Goal: Task Accomplishment & Management: Manage account settings

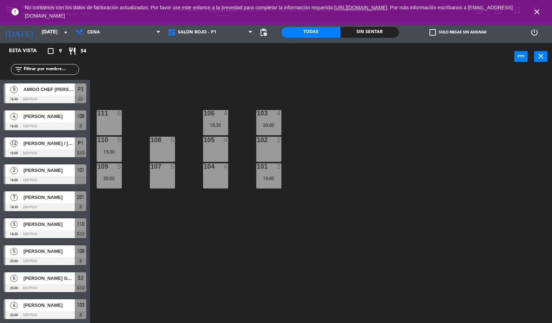
click at [535, 6] on span "close" at bounding box center [536, 11] width 19 height 19
click at [536, 10] on icon "close" at bounding box center [537, 12] width 9 height 9
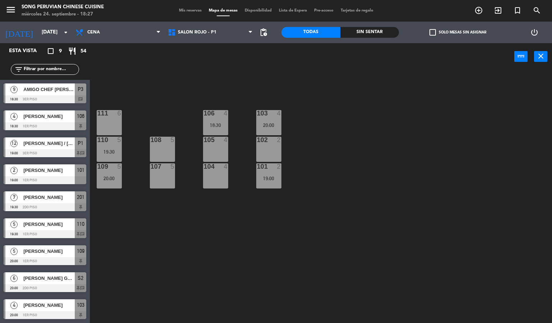
click at [384, 125] on div "103 4 20:00 106 4 18:30 111 6 102 2 105 4 108 5 110 5 19:30 101 2 19:00 104 4 1…" at bounding box center [323, 196] width 457 height 253
click at [361, 120] on div "103 4 20:00 106 4 18:30 111 6 102 2 105 4 108 5 110 5 19:30 101 2 19:00 104 4 1…" at bounding box center [323, 196] width 457 height 253
click at [248, 7] on div "menu Song Peruvian Chinese Cuisine [DATE] 24. septiembre - 18:28 Mis reservas M…" at bounding box center [276, 11] width 552 height 22
click at [252, 9] on span "Disponibilidad" at bounding box center [258, 11] width 34 height 4
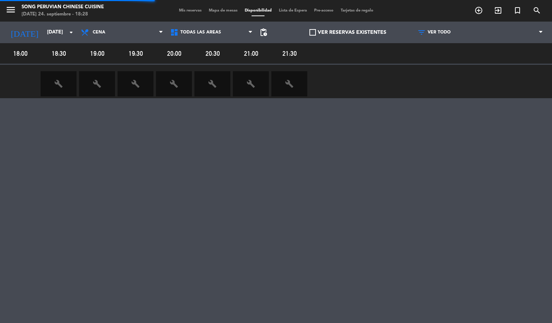
click at [187, 11] on span "Mis reservas" at bounding box center [190, 11] width 30 height 4
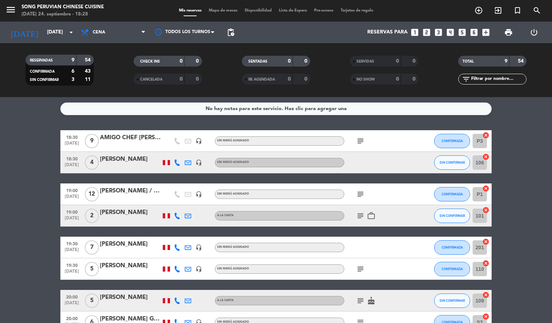
click at [362, 142] on icon "subject" at bounding box center [360, 141] width 9 height 9
drag, startPoint x: 388, startPoint y: 122, endPoint x: 420, endPoint y: 140, distance: 36.4
click at [389, 123] on div "No hay notas para este servicio. Haz clic para agregar una 18:30 [DATE] 9 AMIGO…" at bounding box center [276, 210] width 552 height 226
click at [374, 219] on icon "work_outline" at bounding box center [371, 215] width 9 height 9
click at [360, 215] on icon "subject" at bounding box center [360, 215] width 9 height 9
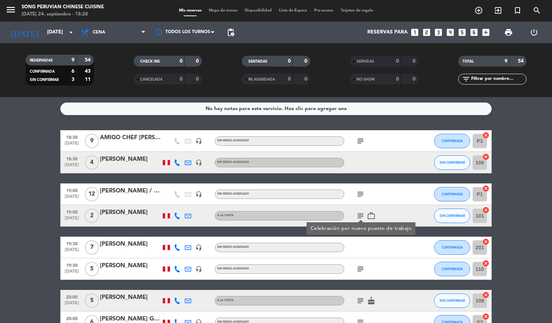
drag, startPoint x: 518, startPoint y: 216, endPoint x: 516, endPoint y: 220, distance: 4.3
click at [518, 217] on bookings-row "18:30 [DATE] 9 AMIGO CHEF [PERSON_NAME] headset_mic Sin menú asignado subject C…" at bounding box center [276, 242] width 552 height 224
click at [360, 193] on icon "subject" at bounding box center [360, 194] width 9 height 9
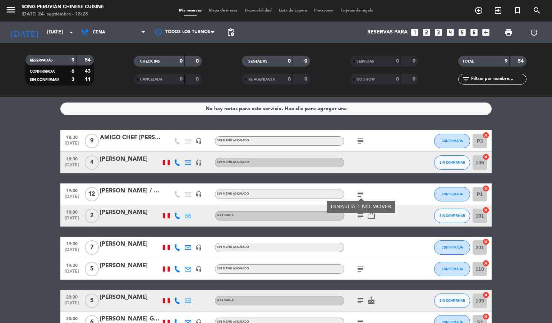
click at [360, 193] on icon "subject" at bounding box center [360, 194] width 9 height 9
click at [360, 266] on icon "subject" at bounding box center [360, 269] width 9 height 9
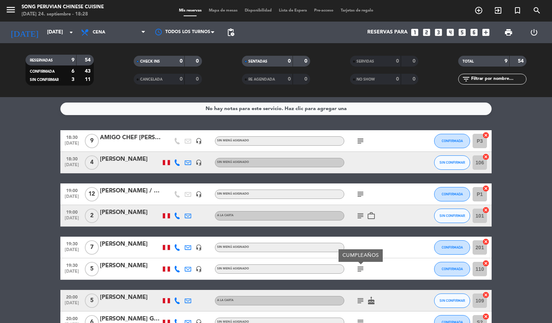
click at [357, 300] on icon "subject" at bounding box center [360, 300] width 9 height 9
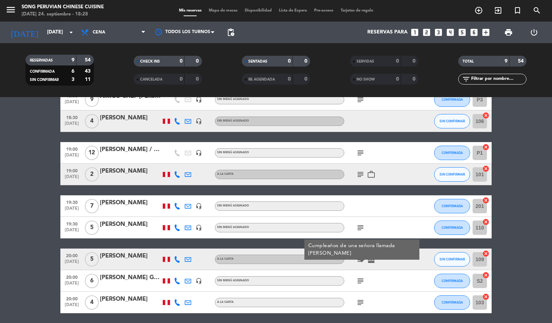
scroll to position [54, 0]
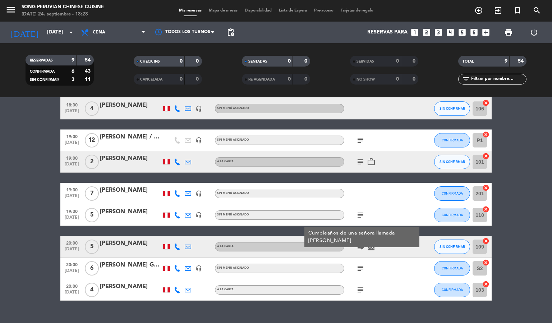
click at [359, 270] on icon "subject" at bounding box center [360, 268] width 9 height 9
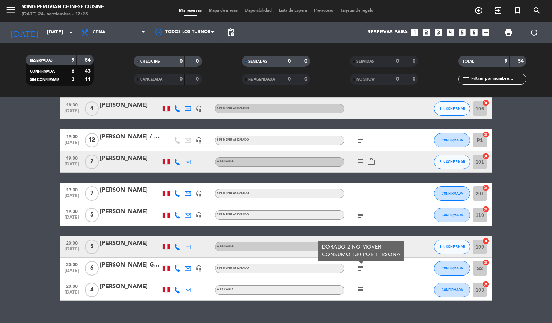
click at [361, 287] on icon "subject" at bounding box center [360, 289] width 9 height 9
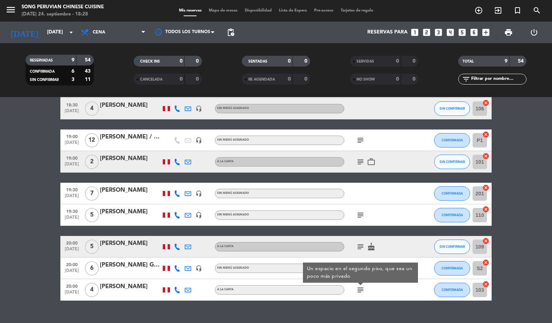
click at [513, 245] on bookings-row "18:30 [DATE] 9 AMIGO CHEF [PERSON_NAME] headset_mic Sin menú asignado subject C…" at bounding box center [276, 188] width 552 height 224
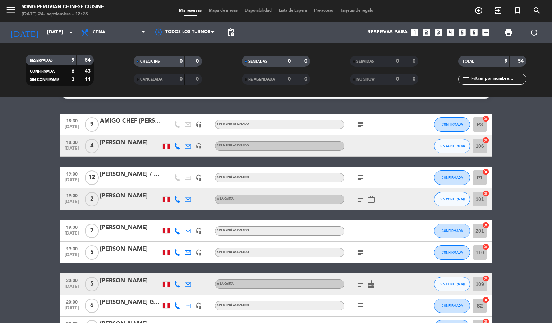
scroll to position [0, 0]
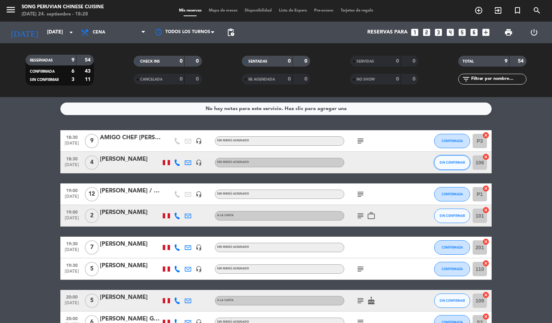
click at [445, 160] on span "SIN CONFIRMAR" at bounding box center [453, 162] width 26 height 4
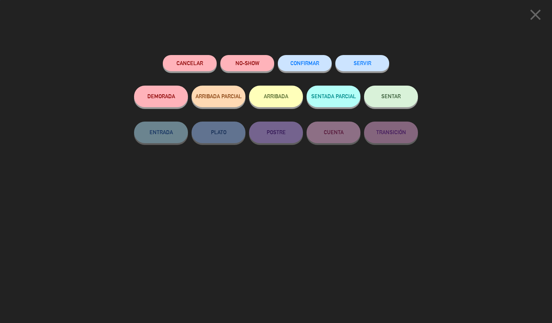
click at [290, 56] on button "CONFIRMAR" at bounding box center [305, 63] width 54 height 16
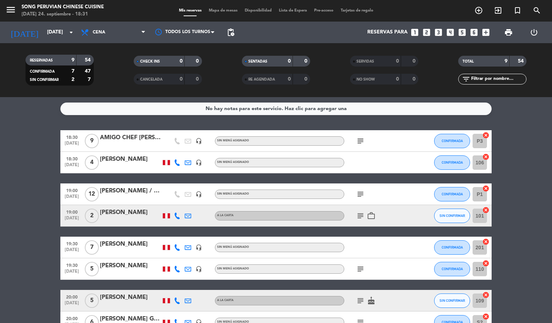
click at [230, 11] on span "Mapa de mesas" at bounding box center [223, 11] width 36 height 4
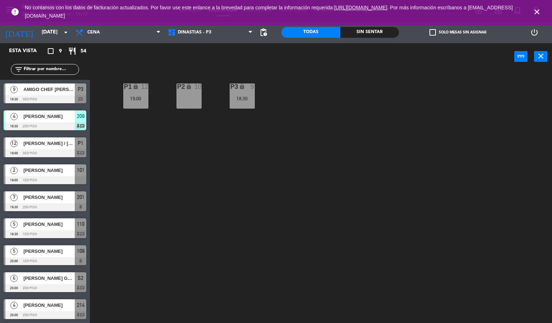
click at [534, 14] on icon "close" at bounding box center [537, 12] width 9 height 9
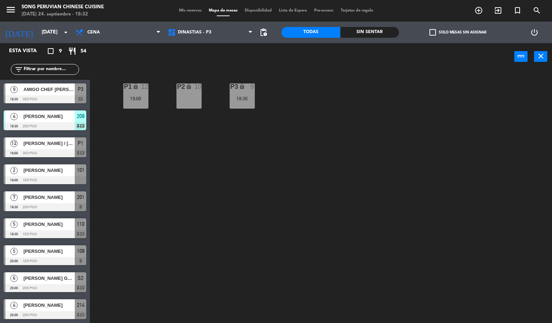
click at [194, 6] on div "menu Song Peruvian Chinese Cuisine [DATE] 24. septiembre - 18:32 Mis reservas M…" at bounding box center [276, 11] width 552 height 22
click at [193, 9] on span "Mis reservas" at bounding box center [190, 11] width 30 height 4
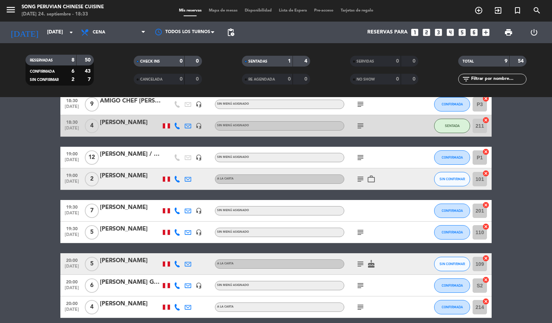
scroll to position [54, 0]
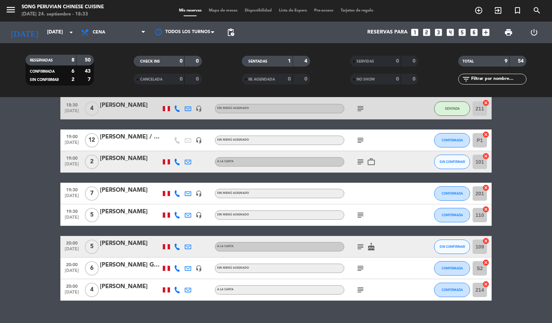
click at [358, 266] on icon "subject" at bounding box center [360, 268] width 9 height 9
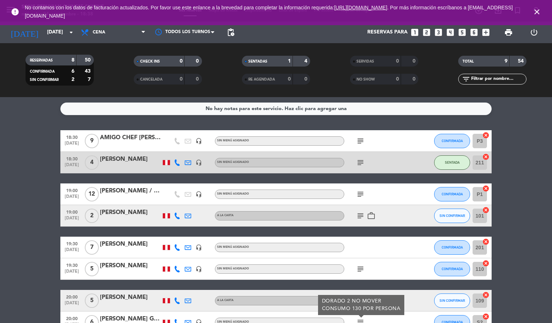
click at [534, 12] on icon "close" at bounding box center [537, 12] width 9 height 9
